Goal: Information Seeking & Learning: Compare options

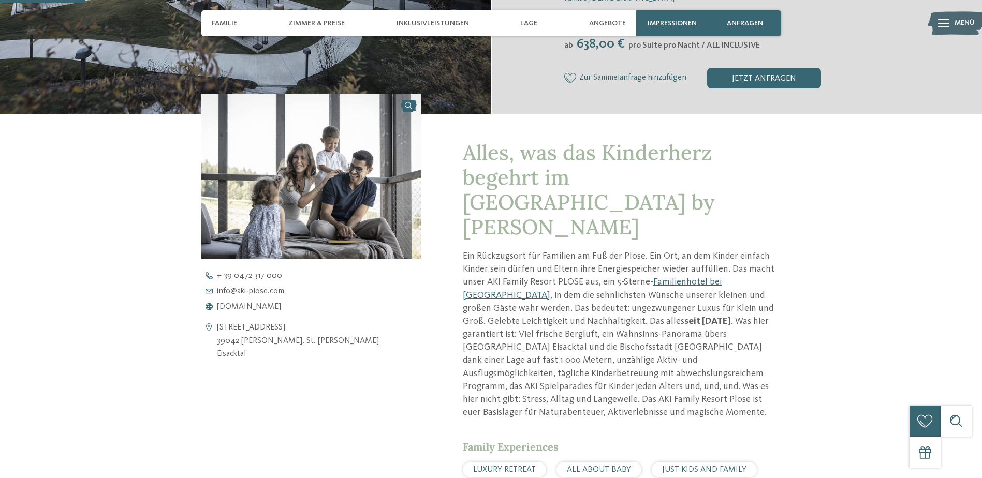
scroll to position [311, 0]
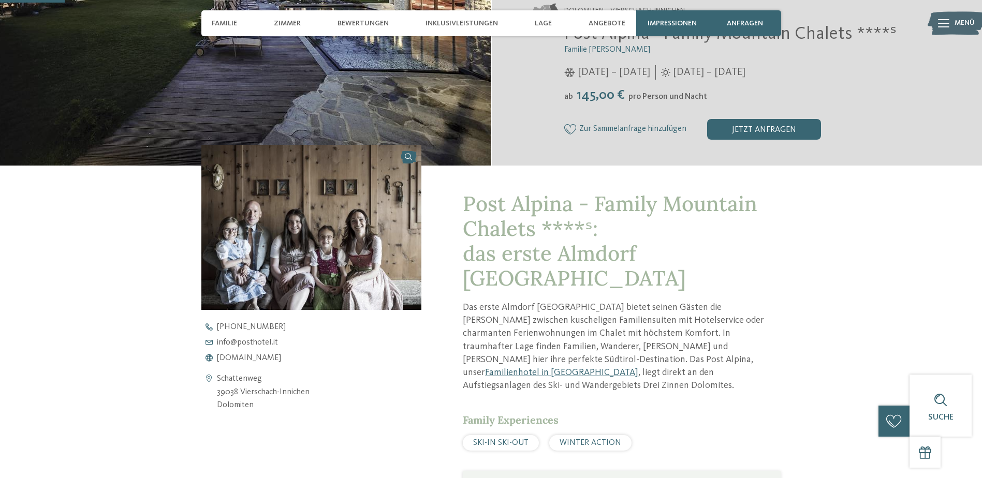
scroll to position [52, 0]
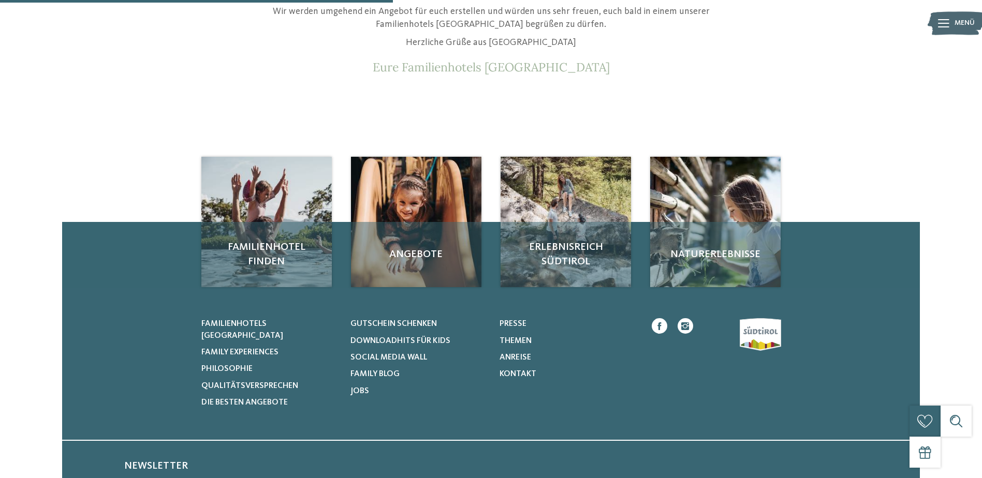
scroll to position [104, 0]
